Goal: Task Accomplishment & Management: Complete application form

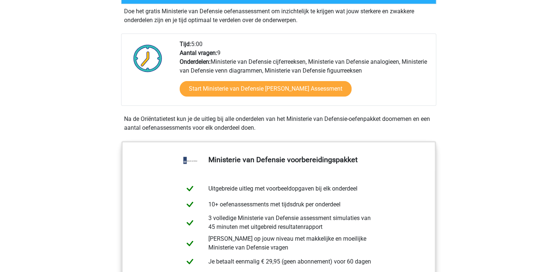
scroll to position [230, 0]
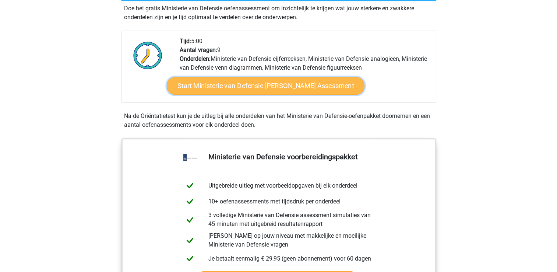
click at [257, 89] on link "Start Ministerie van Defensie [PERSON_NAME] Assessment" at bounding box center [266, 86] width 198 height 18
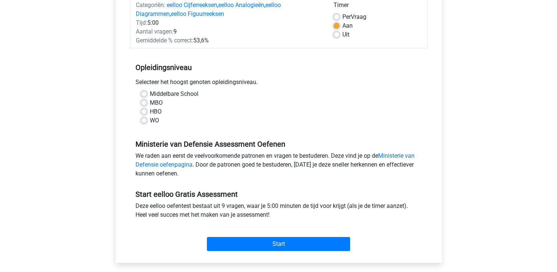
scroll to position [103, 0]
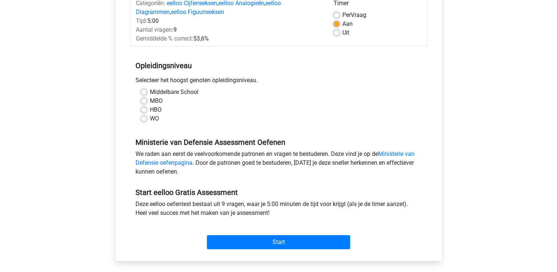
click at [150, 92] on label "Middelbare School" at bounding box center [174, 92] width 49 height 9
click at [146, 92] on input "Middelbare School" at bounding box center [144, 91] width 6 height 7
radio input "true"
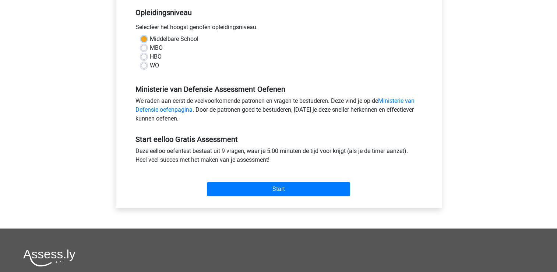
scroll to position [156, 0]
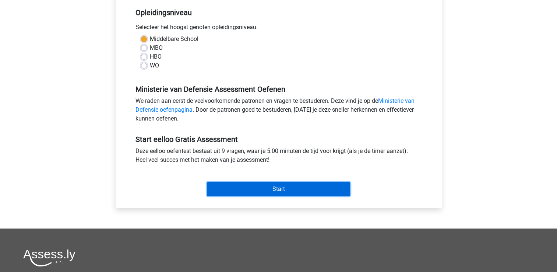
click at [286, 195] on input "Start" at bounding box center [278, 189] width 143 height 14
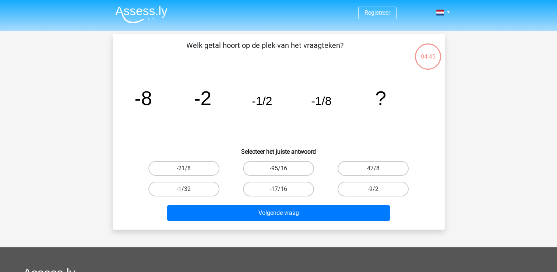
click at [184, 191] on input "-1/32" at bounding box center [186, 191] width 5 height 5
radio input "true"
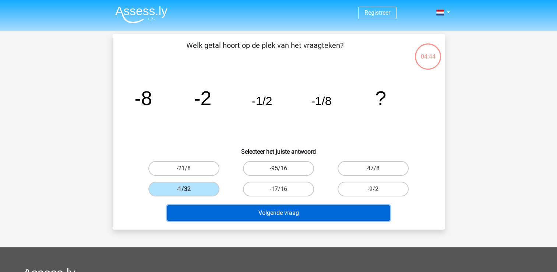
click at [274, 215] on button "Volgende vraag" at bounding box center [278, 212] width 223 height 15
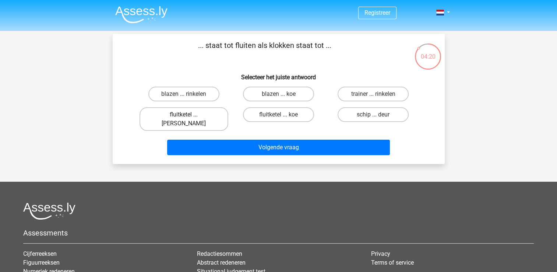
click at [200, 116] on label "fluitketel ... luiden" at bounding box center [184, 119] width 89 height 24
click at [189, 116] on input "fluitketel ... luiden" at bounding box center [186, 117] width 5 height 5
radio input "true"
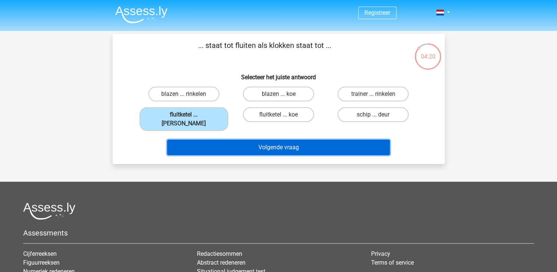
click at [239, 140] on button "Volgende vraag" at bounding box center [278, 147] width 223 height 15
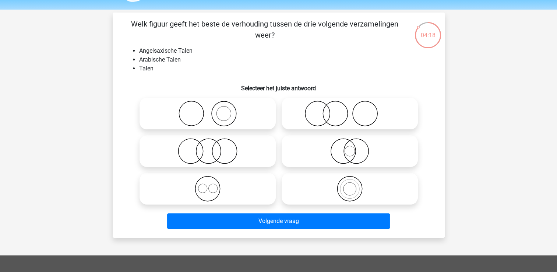
scroll to position [20, 0]
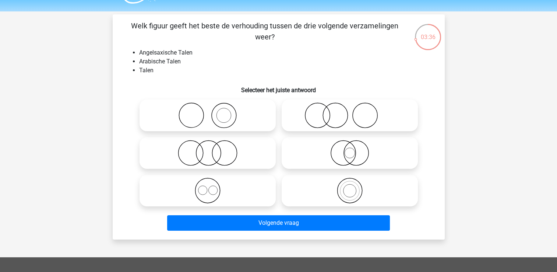
click at [242, 153] on icon at bounding box center [208, 153] width 130 height 26
click at [213, 149] on input "radio" at bounding box center [210, 146] width 5 height 5
radio input "true"
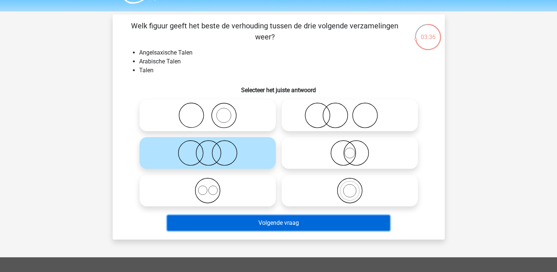
click at [298, 224] on button "Volgende vraag" at bounding box center [278, 222] width 223 height 15
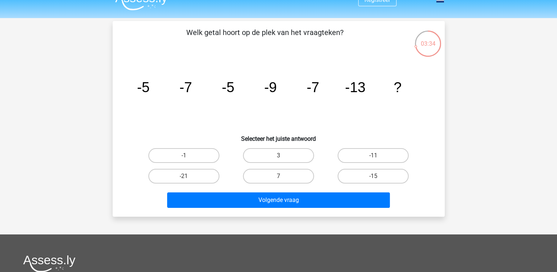
scroll to position [8, 0]
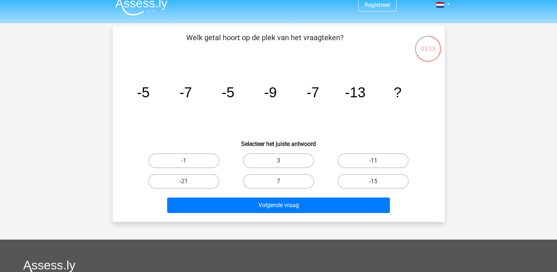
click at [367, 161] on label "-11" at bounding box center [373, 160] width 71 height 15
click at [374, 161] on input "-11" at bounding box center [376, 163] width 5 height 5
radio input "true"
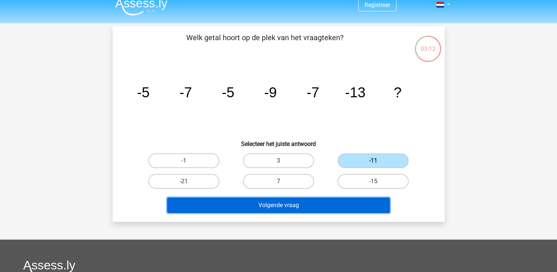
click at [326, 203] on button "Volgende vraag" at bounding box center [278, 204] width 223 height 15
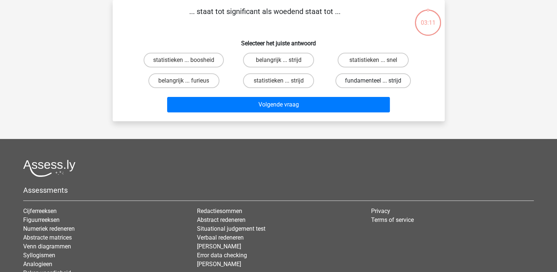
scroll to position [0, 0]
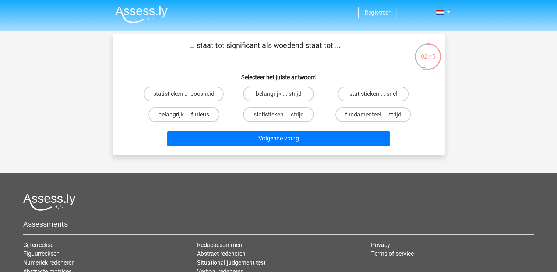
click at [193, 114] on label "belangrijk ... furieus" at bounding box center [183, 114] width 71 height 15
click at [189, 115] on input "belangrijk ... furieus" at bounding box center [186, 117] width 5 height 5
radio input "true"
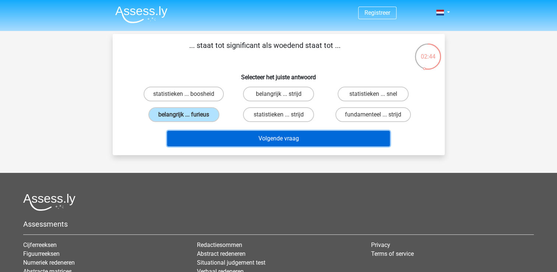
click at [238, 140] on button "Volgende vraag" at bounding box center [278, 138] width 223 height 15
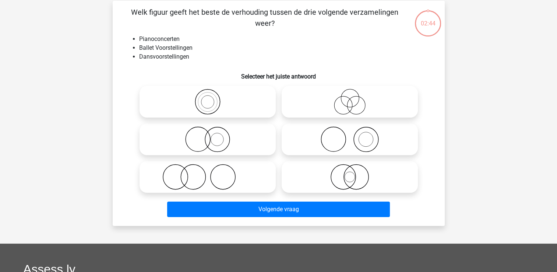
scroll to position [34, 0]
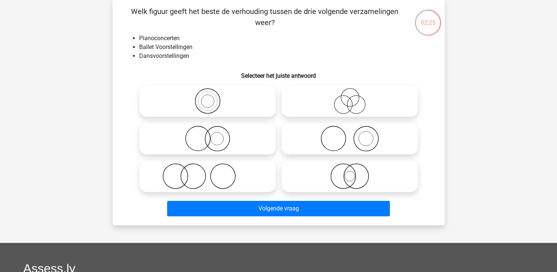
click at [220, 175] on icon at bounding box center [208, 176] width 130 height 26
click at [213, 172] on input "radio" at bounding box center [210, 170] width 5 height 5
radio input "true"
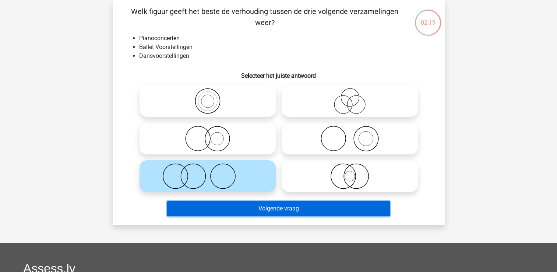
click at [279, 210] on button "Volgende vraag" at bounding box center [278, 208] width 223 height 15
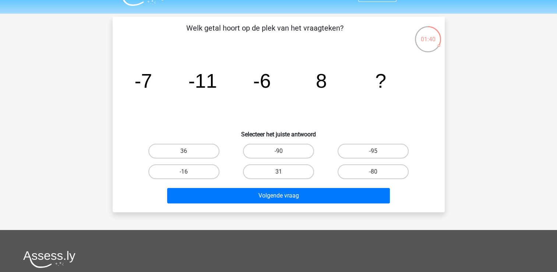
scroll to position [14, 0]
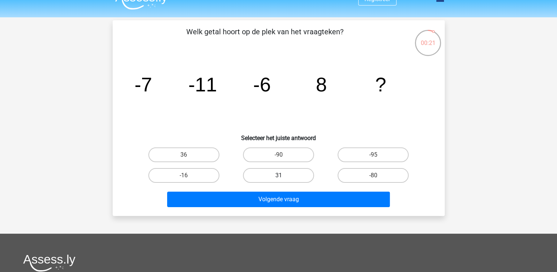
click at [265, 176] on label "31" at bounding box center [278, 175] width 71 height 15
click at [279, 176] on input "31" at bounding box center [281, 177] width 5 height 5
radio input "true"
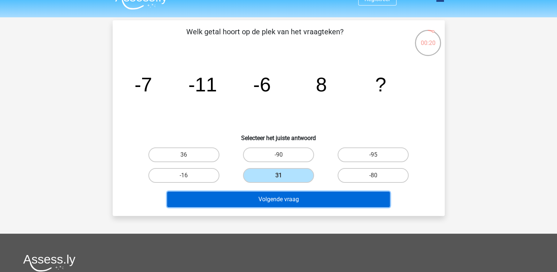
click at [273, 202] on button "Volgende vraag" at bounding box center [278, 199] width 223 height 15
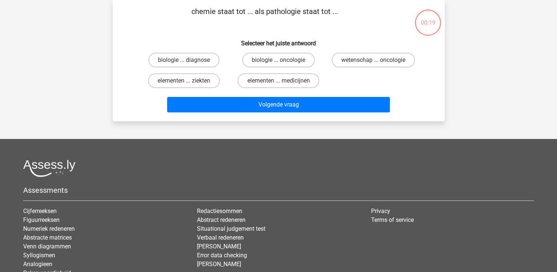
scroll to position [0, 0]
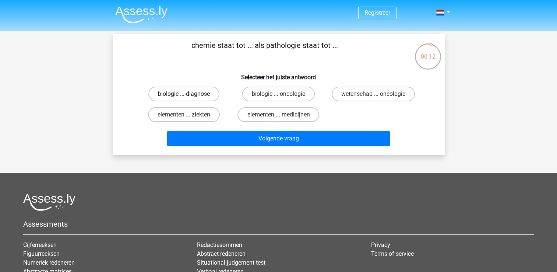
click at [205, 95] on label "biologie ... diagnose" at bounding box center [183, 94] width 71 height 15
click at [189, 95] on input "biologie ... diagnose" at bounding box center [186, 96] width 5 height 5
radio input "true"
click at [271, 98] on label "biologie ... oncologie" at bounding box center [278, 94] width 73 height 15
click at [279, 98] on input "biologie ... oncologie" at bounding box center [281, 96] width 5 height 5
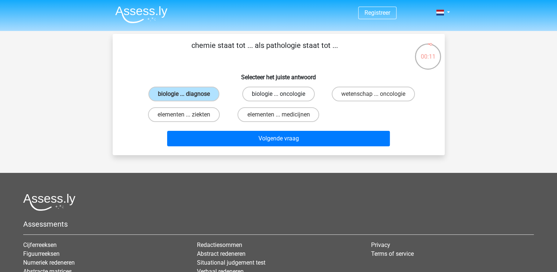
radio input "true"
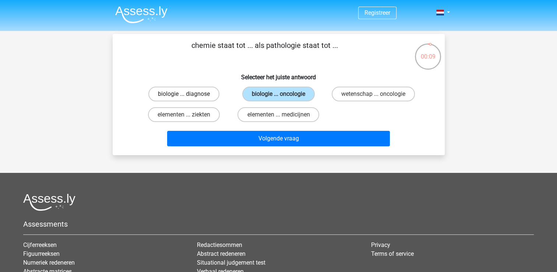
click at [195, 96] on label "biologie ... diagnose" at bounding box center [183, 94] width 71 height 15
click at [189, 96] on input "biologie ... diagnose" at bounding box center [186, 96] width 5 height 5
radio input "true"
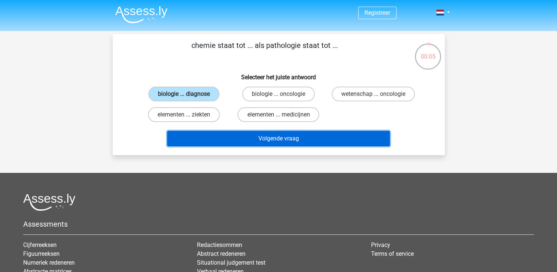
click at [337, 134] on button "Volgende vraag" at bounding box center [278, 138] width 223 height 15
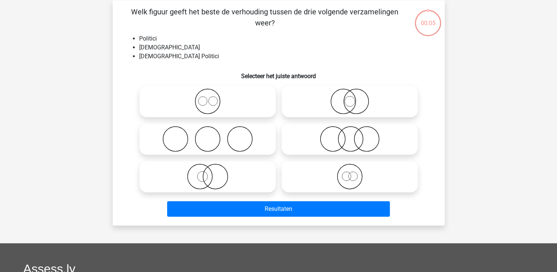
scroll to position [34, 0]
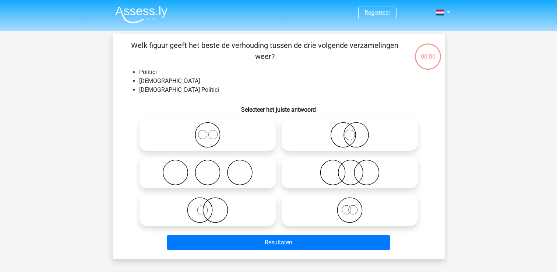
scroll to position [34, 0]
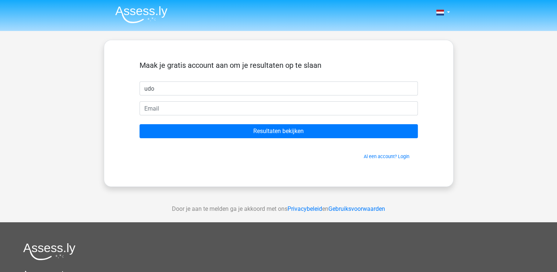
type input "udo"
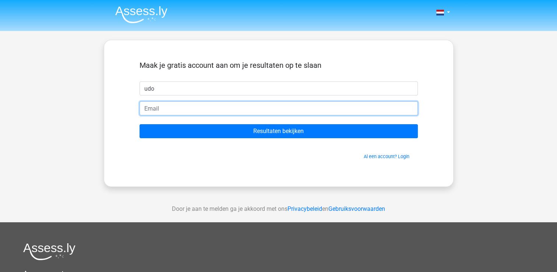
click at [377, 105] on input "email" at bounding box center [279, 108] width 279 height 14
type input "[EMAIL_ADDRESS][DOMAIN_NAME]"
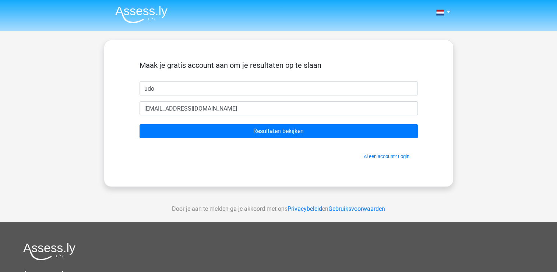
click at [274, 121] on form "Maak je gratis account aan om je resultaten op te slaan udo udo.laurens@icloud.…" at bounding box center [279, 110] width 279 height 99
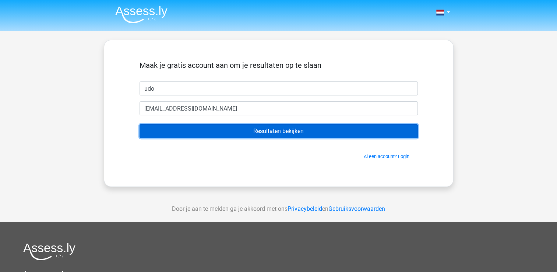
click at [278, 133] on input "Resultaten bekijken" at bounding box center [279, 131] width 279 height 14
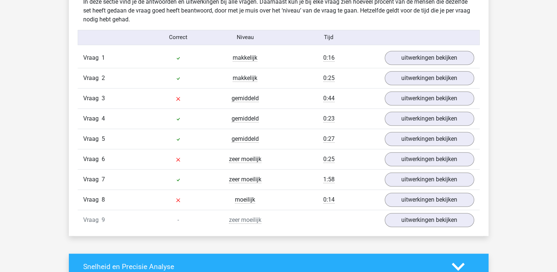
scroll to position [793, 0]
click at [445, 96] on link "uitwerkingen bekijken" at bounding box center [429, 98] width 103 height 16
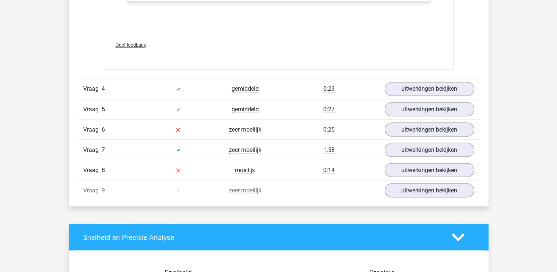
scroll to position [1291, 0]
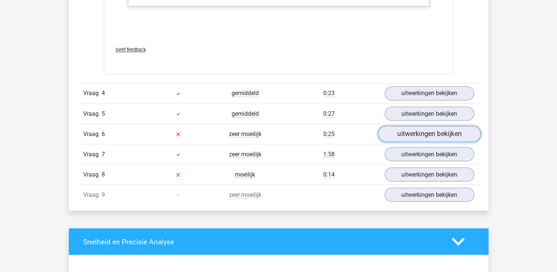
click at [413, 132] on link "uitwerkingen bekijken" at bounding box center [429, 134] width 103 height 16
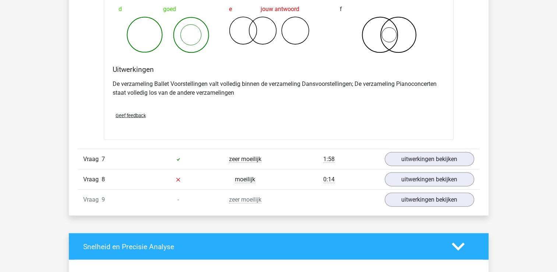
scroll to position [1598, 0]
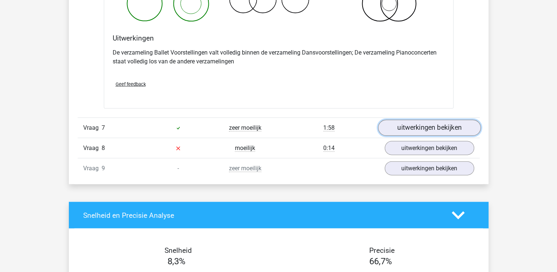
click at [400, 130] on link "uitwerkingen bekijken" at bounding box center [429, 128] width 103 height 16
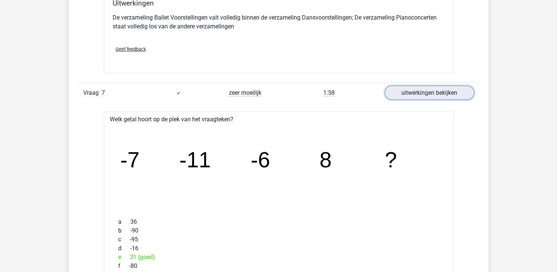
scroll to position [1634, 0]
click at [411, 90] on link "uitwerkingen bekijken" at bounding box center [429, 93] width 103 height 16
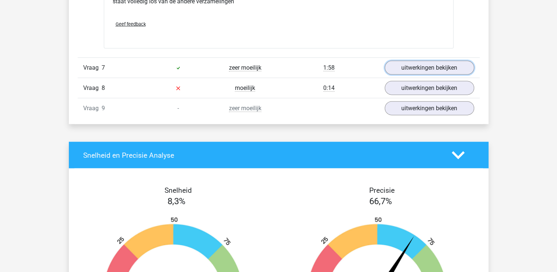
scroll to position [1656, 0]
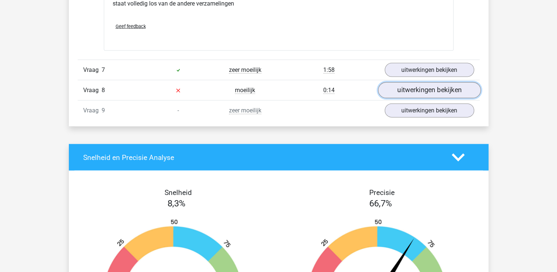
click at [416, 92] on link "uitwerkingen bekijken" at bounding box center [429, 91] width 103 height 16
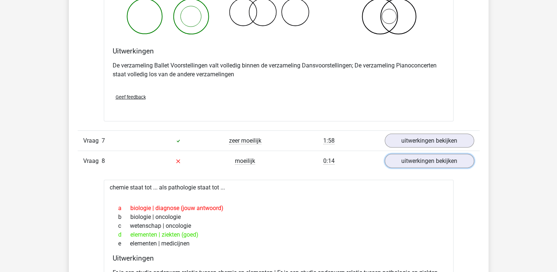
scroll to position [1582, 0]
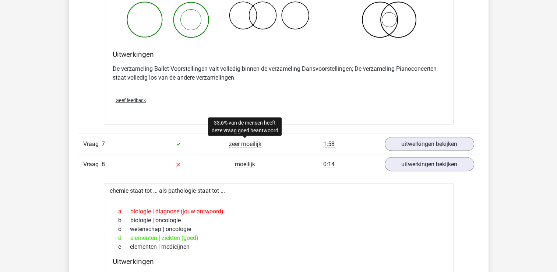
click at [255, 140] on span "zeer moeilijk" at bounding box center [245, 143] width 32 height 7
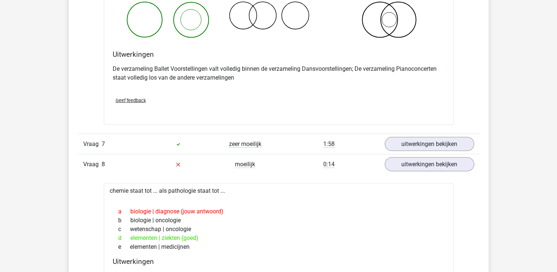
click at [277, 144] on div "zeer moeilijk" at bounding box center [245, 144] width 67 height 9
click at [403, 147] on link "uitwerkingen bekijken" at bounding box center [429, 144] width 103 height 16
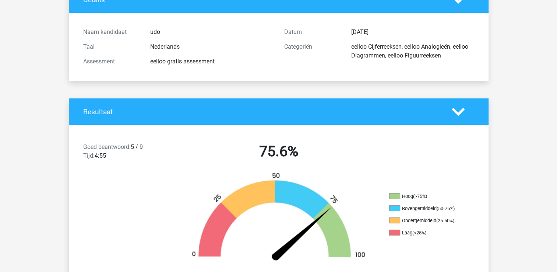
scroll to position [0, 0]
